Goal: Task Accomplishment & Management: Complete application form

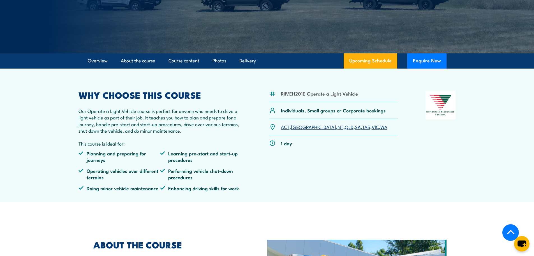
scroll to position [112, 0]
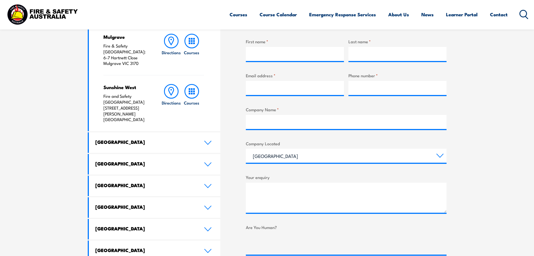
scroll to position [224, 0]
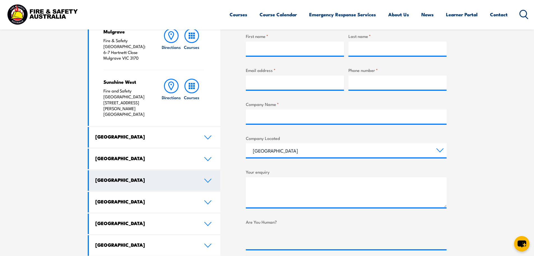
click at [198, 170] on link "Western Australia" at bounding box center [155, 180] width 132 height 20
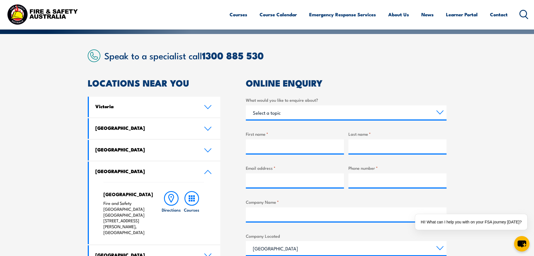
scroll to position [140, 0]
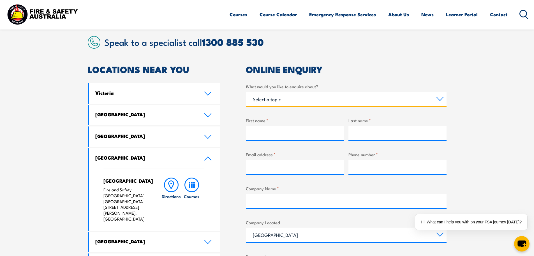
click at [287, 104] on select "Select a topic Training Emergency Response Services General Enquiry" at bounding box center [346, 99] width 201 height 14
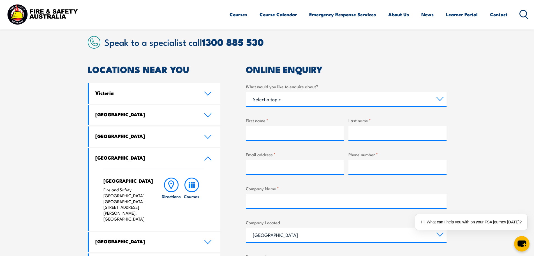
click at [315, 68] on h2 "ONLINE ENQUIRY" at bounding box center [346, 69] width 201 height 8
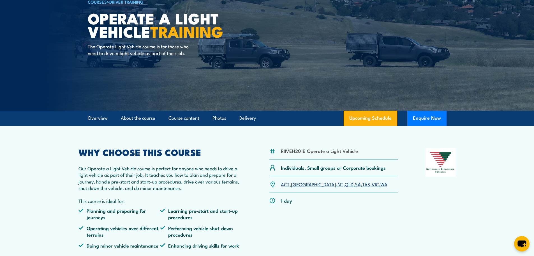
scroll to position [56, 0]
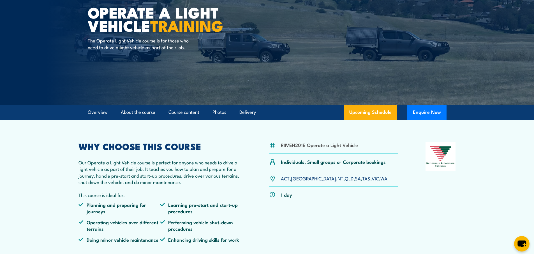
click at [381, 176] on link "WA" at bounding box center [384, 178] width 7 height 7
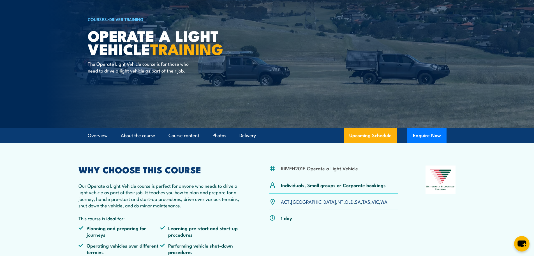
scroll to position [112, 0]
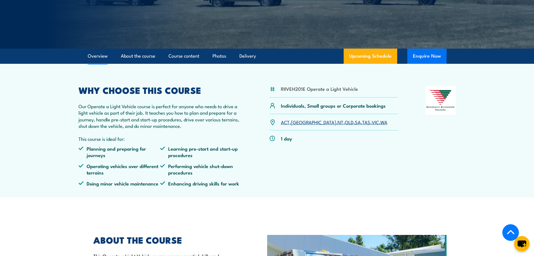
click at [426, 57] on button "Enquire Now" at bounding box center [427, 56] width 39 height 15
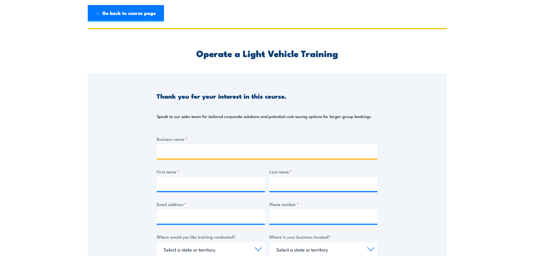
click at [244, 148] on input "Business name *" at bounding box center [267, 151] width 221 height 14
type input "p"
type input "Primero Group Limited"
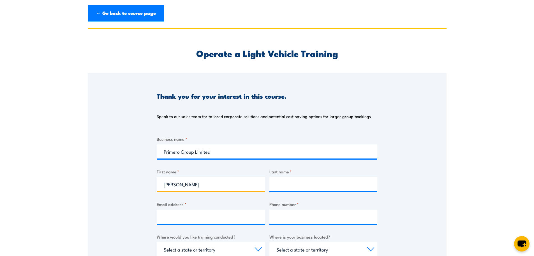
type input "[PERSON_NAME]"
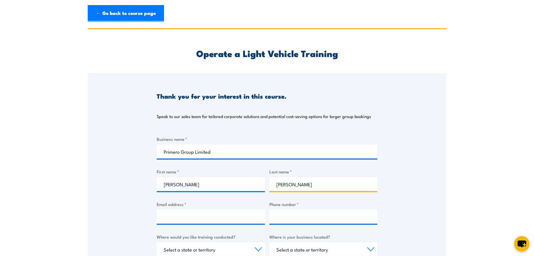
click at [283, 183] on input "[PERSON_NAME]" at bounding box center [324, 184] width 108 height 14
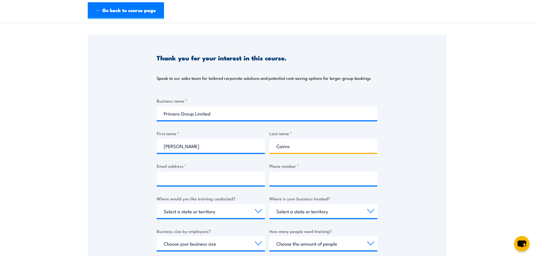
scroll to position [84, 0]
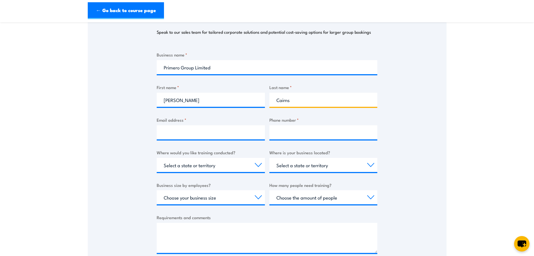
type input "Cairns"
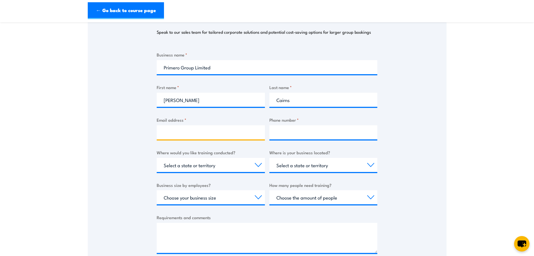
click at [200, 132] on input "Email address *" at bounding box center [211, 132] width 108 height 14
type input "[PERSON_NAME][EMAIL_ADDRESS][DOMAIN_NAME]"
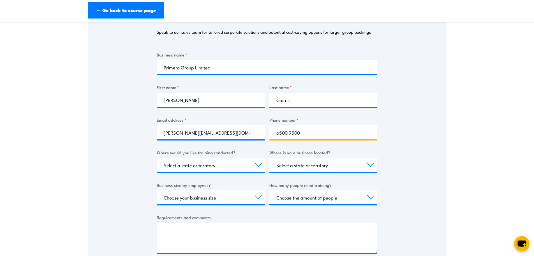
type input "6500 9500"
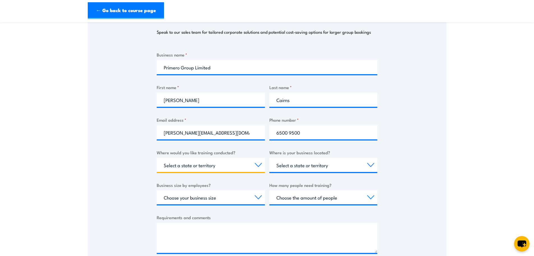
click at [211, 165] on select "Select a state or territory Nationally - multiple locations [GEOGRAPHIC_DATA] […" at bounding box center [211, 165] width 108 height 14
select select "WA"
click at [157, 158] on select "Select a state or territory Nationally - multiple locations [GEOGRAPHIC_DATA] […" at bounding box center [211, 165] width 108 height 14
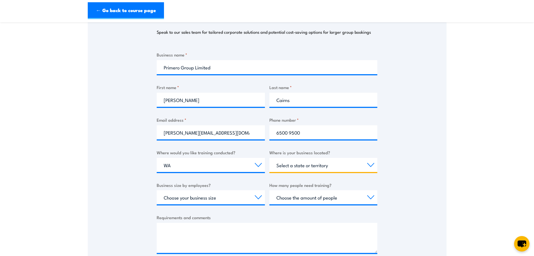
click at [290, 170] on select "Select a state or territory [GEOGRAPHIC_DATA] [GEOGRAPHIC_DATA] [GEOGRAPHIC_DAT…" at bounding box center [324, 165] width 108 height 14
select select "WA"
click at [270, 158] on select "Select a state or territory [GEOGRAPHIC_DATA] [GEOGRAPHIC_DATA] [GEOGRAPHIC_DAT…" at bounding box center [324, 165] width 108 height 14
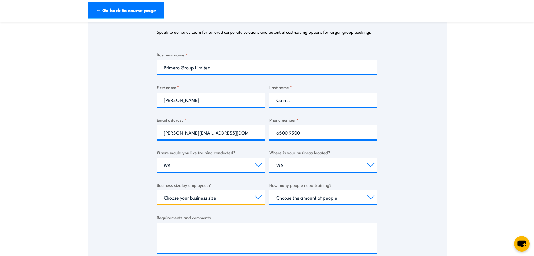
click at [203, 201] on select "Choose your business size 1 to 19 20 to 199 200+" at bounding box center [211, 197] width 108 height 14
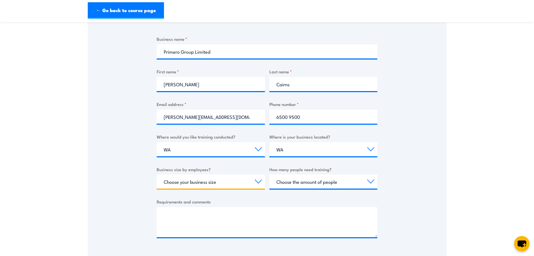
scroll to position [112, 0]
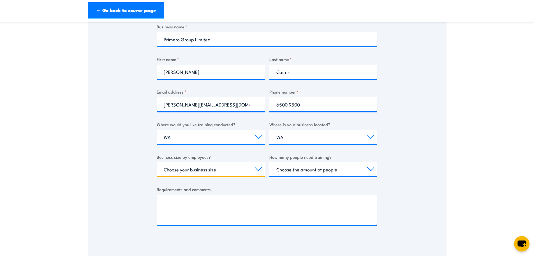
drag, startPoint x: 194, startPoint y: 171, endPoint x: 195, endPoint y: 175, distance: 3.4
click at [194, 171] on select "Choose your business size 1 to 19 20 to 199 200+" at bounding box center [211, 169] width 108 height 14
select select "200+"
click at [157, 162] on select "Choose your business size 1 to 19 20 to 199 200+" at bounding box center [211, 169] width 108 height 14
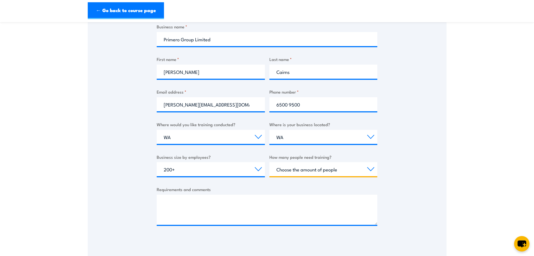
click at [322, 171] on select "Choose the amount of people 1 to 4 5 to 19 20+" at bounding box center [324, 169] width 108 height 14
select select "5 to 19"
click at [270, 162] on select "Choose the amount of people 1 to 4 5 to 19 20+" at bounding box center [324, 169] width 108 height 14
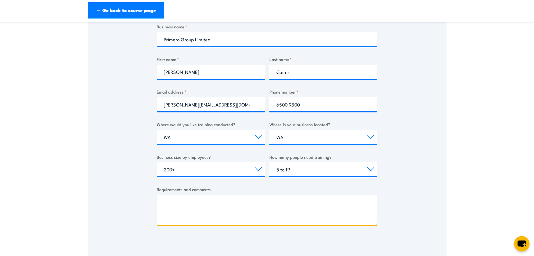
click at [249, 205] on textarea "Requirements and comments" at bounding box center [267, 209] width 221 height 30
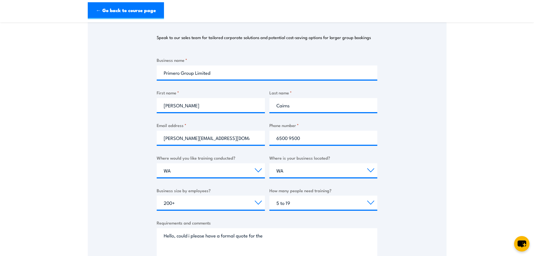
scroll to position [0, 0]
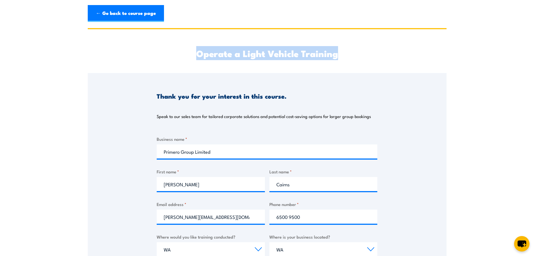
drag, startPoint x: 347, startPoint y: 54, endPoint x: 190, endPoint y: 51, distance: 156.9
click at [191, 52] on h2 "Operate a Light Vehicle Training" at bounding box center [267, 53] width 221 height 8
copy h2 "Operate a Light Vehicle Training"
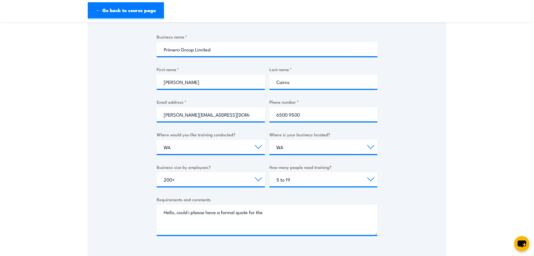
scroll to position [196, 0]
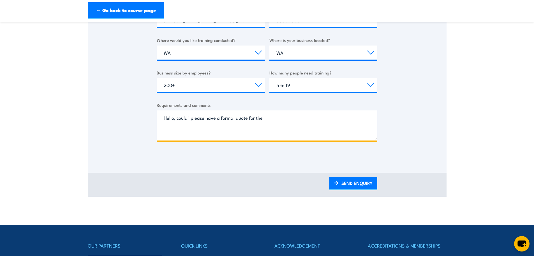
click at [280, 125] on textarea "Hello, could i please have a formal quote for the" at bounding box center [267, 125] width 221 height 30
paste textarea "Operate a Light Vehicle Training"
drag, startPoint x: 295, startPoint y: 135, endPoint x: 85, endPoint y: 89, distance: 214.4
click at [85, 89] on section "Operate a Light Vehicle Training Thank you for your interest in this course. Sp…" at bounding box center [267, 14] width 534 height 365
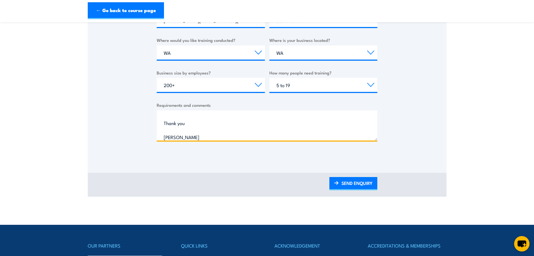
click at [245, 128] on textarea "Hello, could i please have a formal quote for the Operate a Light Vehicle Train…" at bounding box center [267, 125] width 221 height 30
click at [208, 138] on textarea "Hello, could i please have a formal quote for the Operate a Light Vehicle Train…" at bounding box center [267, 125] width 221 height 30
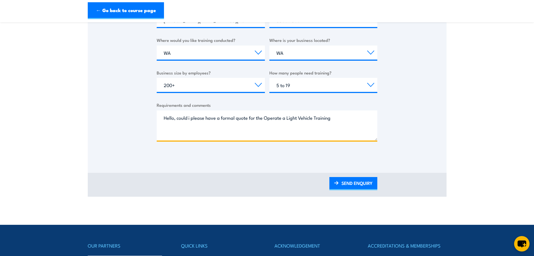
drag, startPoint x: 195, startPoint y: 137, endPoint x: 134, endPoint y: 95, distance: 73.9
click at [134, 95] on div "Thank you for your interest in this course. Speak to our sales team for tailore…" at bounding box center [267, 17] width 359 height 280
type textarea "Hello, could i please have a formal quote for the Operate a Light Vehicle Train…"
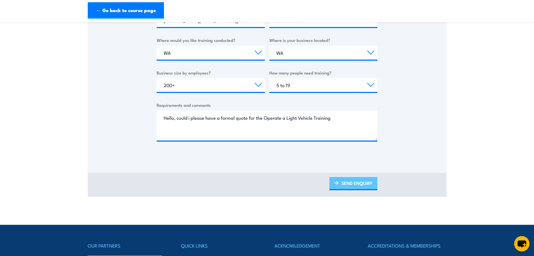
click at [352, 186] on link "SEND ENQUIRY" at bounding box center [354, 183] width 48 height 13
